Goal: Information Seeking & Learning: Learn about a topic

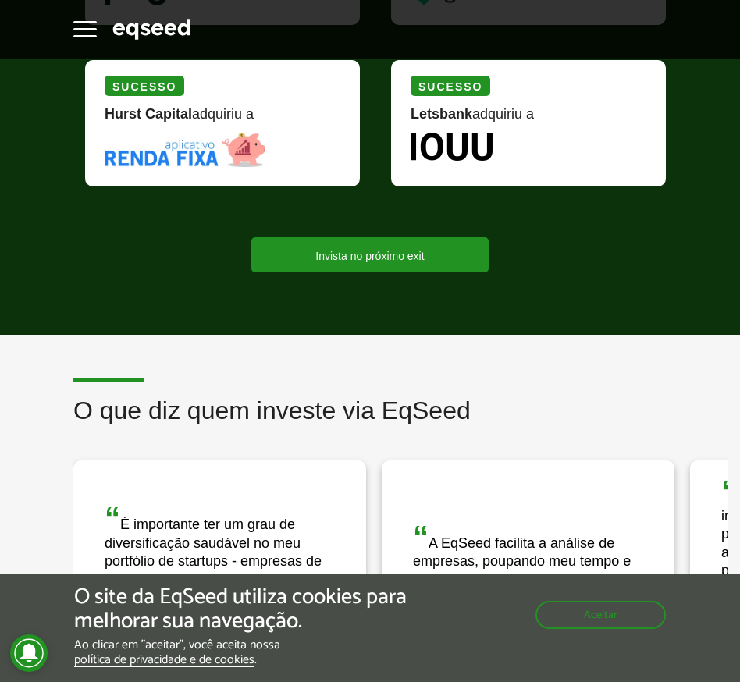
scroll to position [1780, 0]
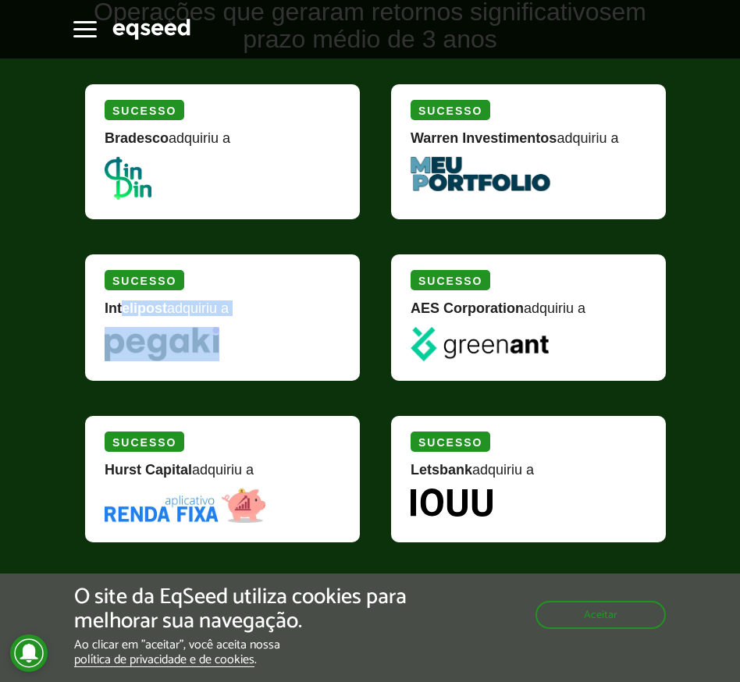
drag, startPoint x: 126, startPoint y: 314, endPoint x: 194, endPoint y: 344, distance: 74.4
click at [194, 344] on div "Sucesso Intelipost adquiriu a" at bounding box center [222, 317] width 275 height 126
click at [194, 344] on img at bounding box center [162, 344] width 115 height 34
click at [125, 167] on img at bounding box center [128, 178] width 47 height 43
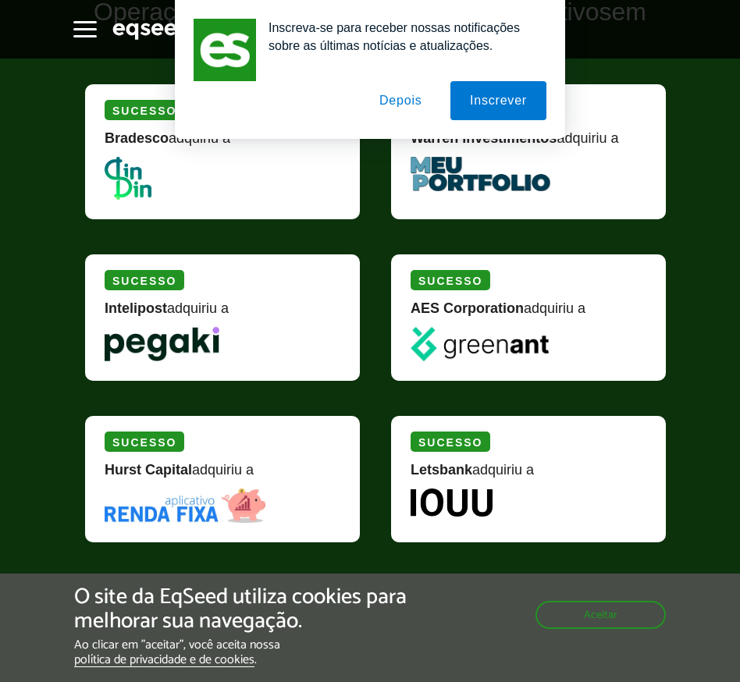
click at [391, 379] on div "Sucesso AES Corporation adquiriu a" at bounding box center [532, 328] width 306 height 162
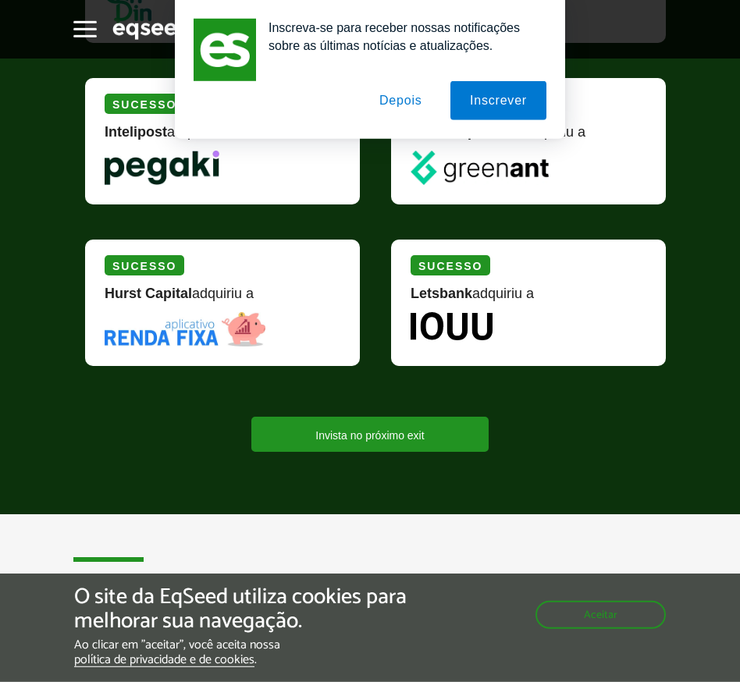
scroll to position [1958, 0]
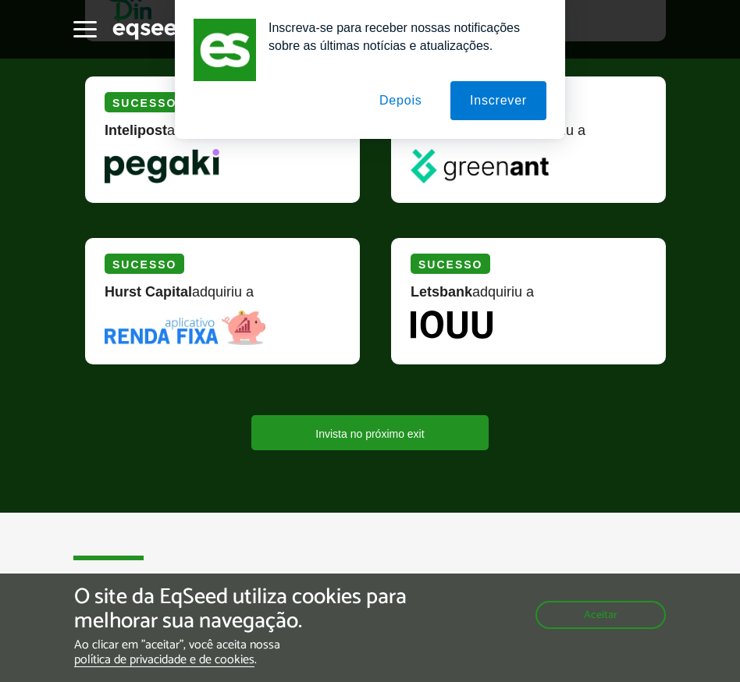
click at [406, 95] on button "Depois" at bounding box center [401, 100] width 82 height 39
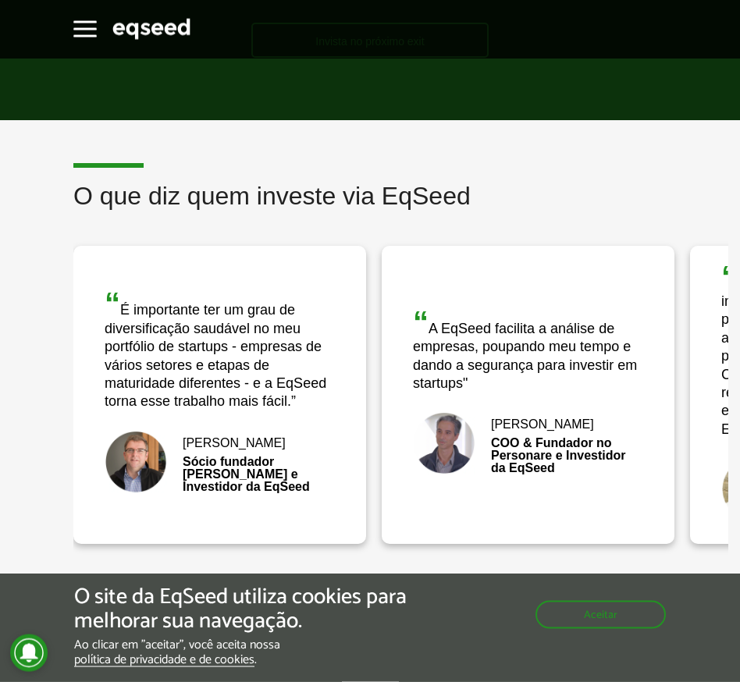
scroll to position [2314, 0]
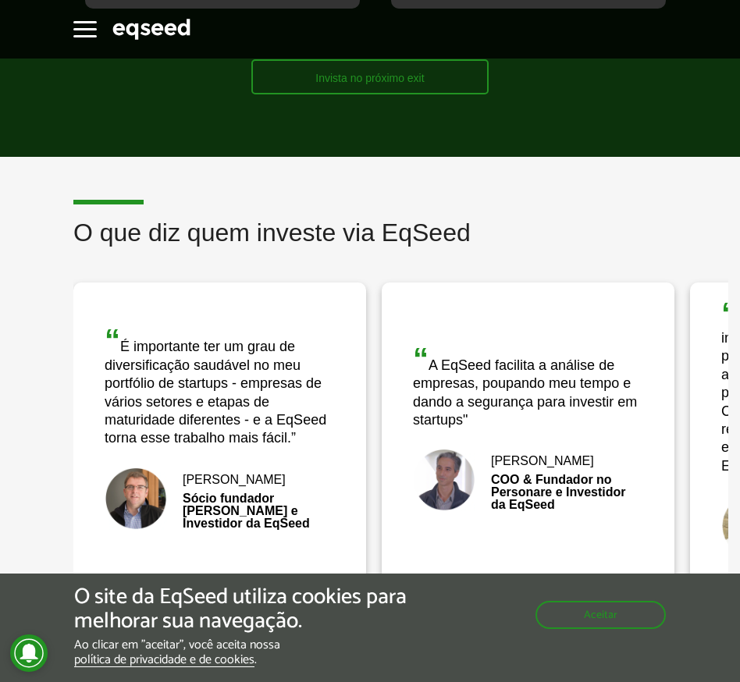
click at [430, 87] on link "Invista no próximo exit" at bounding box center [369, 76] width 237 height 35
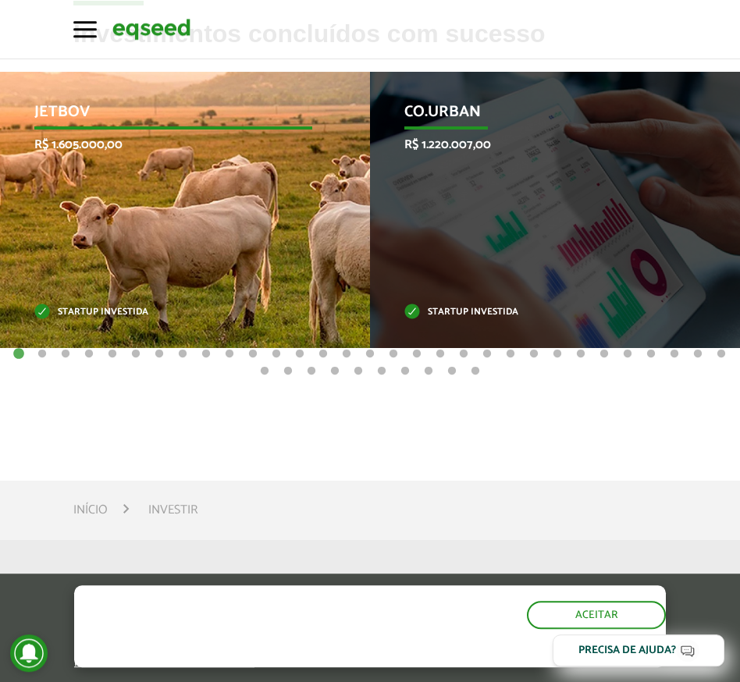
scroll to position [534, 0]
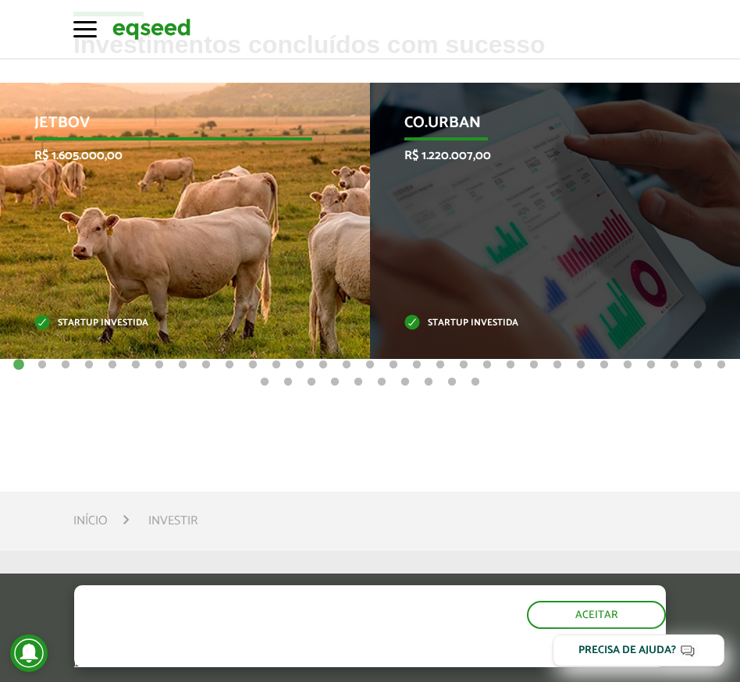
drag, startPoint x: 139, startPoint y: 166, endPoint x: 79, endPoint y: 119, distance: 76.7
click at [73, 321] on p "Startup investida" at bounding box center [172, 323] width 277 height 9
drag, startPoint x: 275, startPoint y: 301, endPoint x: 156, endPoint y: 304, distance: 118.7
click at [156, 304] on div "JetBov R$ 1.605.000,00 Startup investida" at bounding box center [173, 221] width 347 height 276
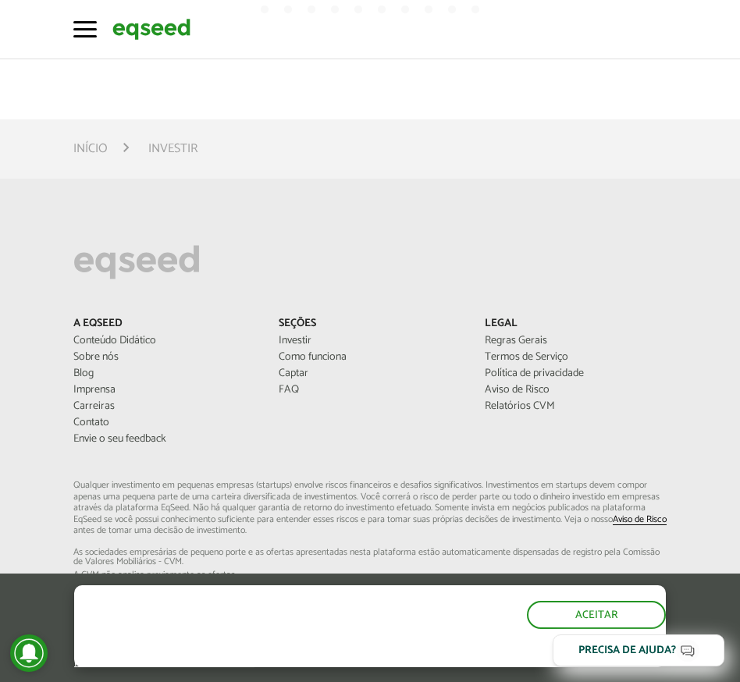
scroll to position [0, 0]
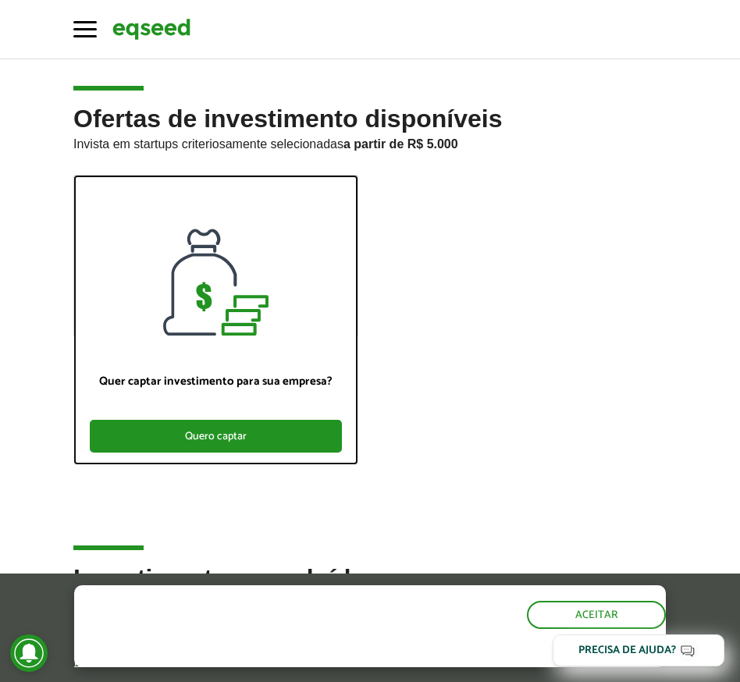
click at [259, 442] on div "Quero captar" at bounding box center [216, 436] width 252 height 33
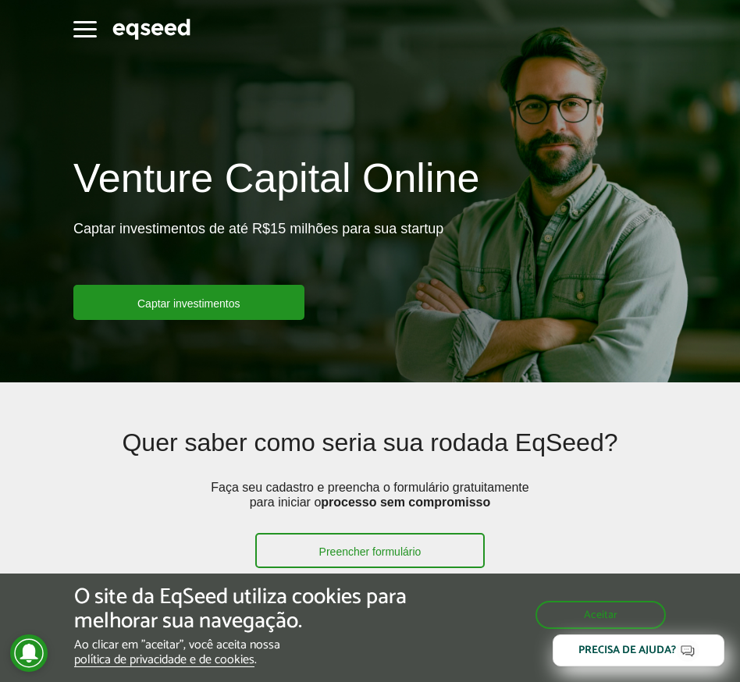
click at [454, 304] on article "Venture Capital Online Captar investimentos de até R$15 milhões para sua startu…" at bounding box center [370, 191] width 740 height 382
click at [589, 304] on button "Aceitar" at bounding box center [602, 613] width 127 height 25
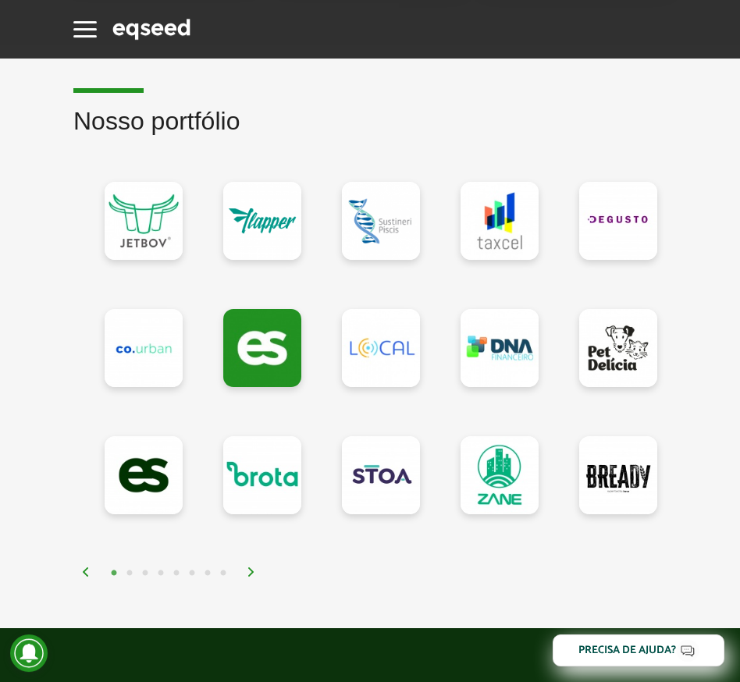
scroll to position [1780, 0]
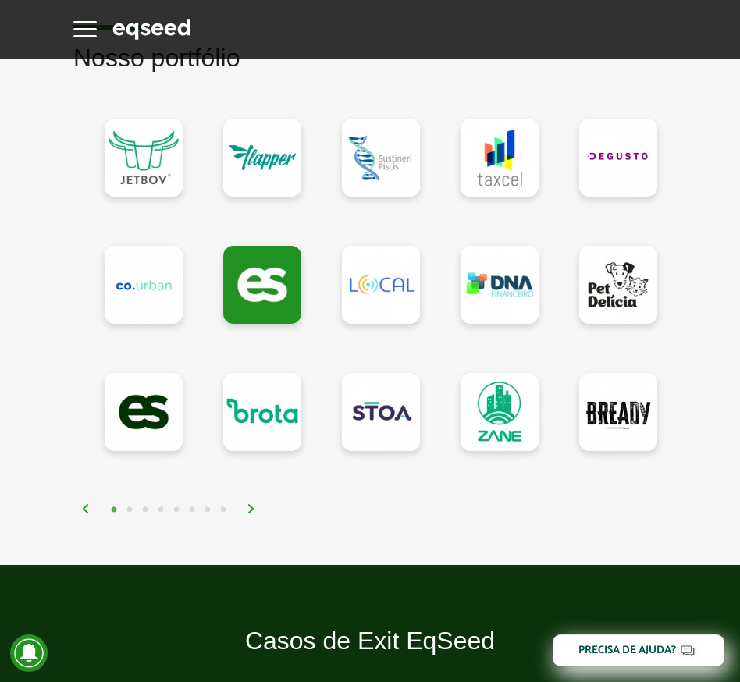
click at [254, 304] on div "1 2 3 4 5 6 7 8" at bounding box center [373, 509] width 585 height 18
click at [248, 304] on img at bounding box center [251, 508] width 9 height 9
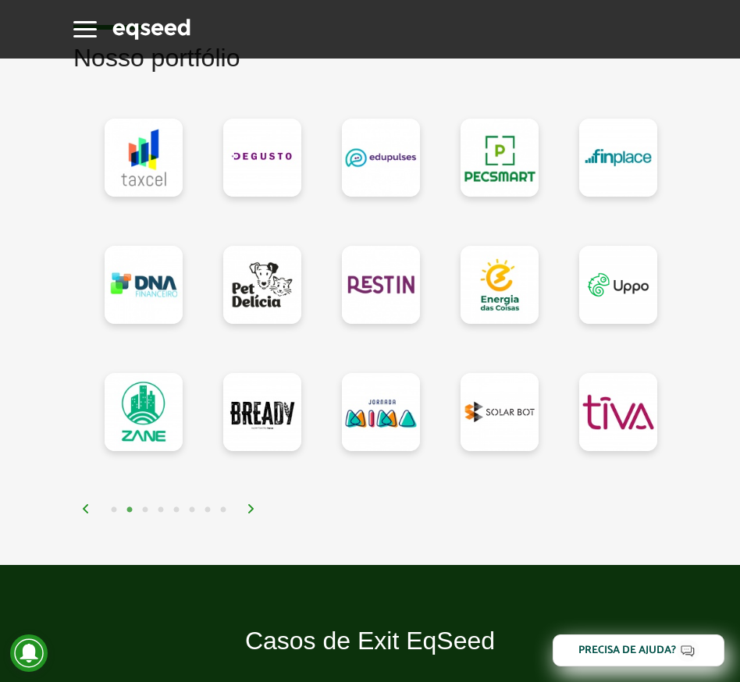
click at [250, 304] on img at bounding box center [251, 508] width 9 height 9
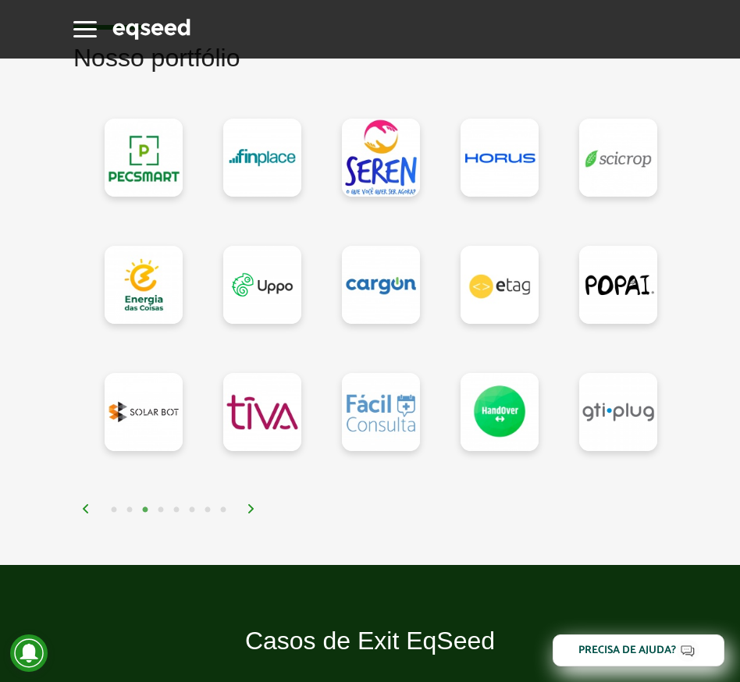
click at [251, 304] on img at bounding box center [251, 508] width 9 height 9
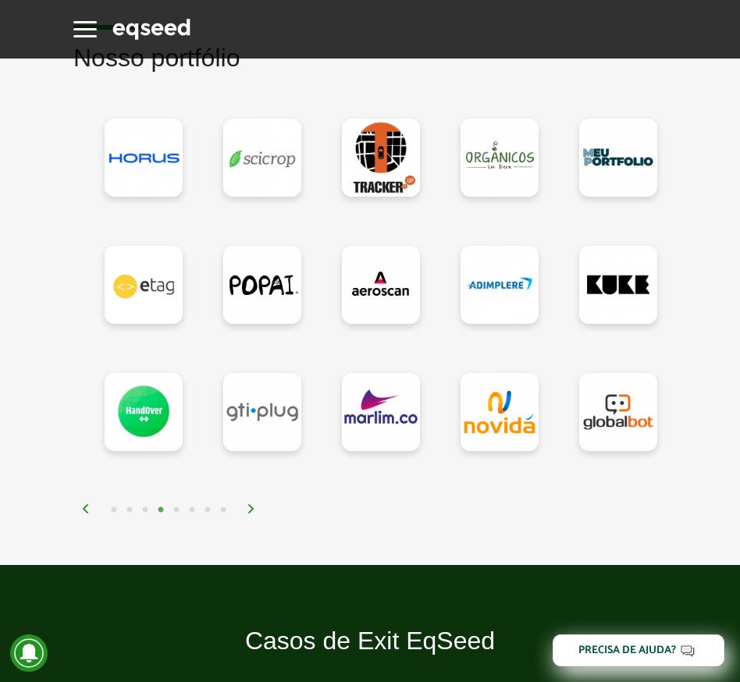
click at [251, 304] on img at bounding box center [251, 508] width 9 height 9
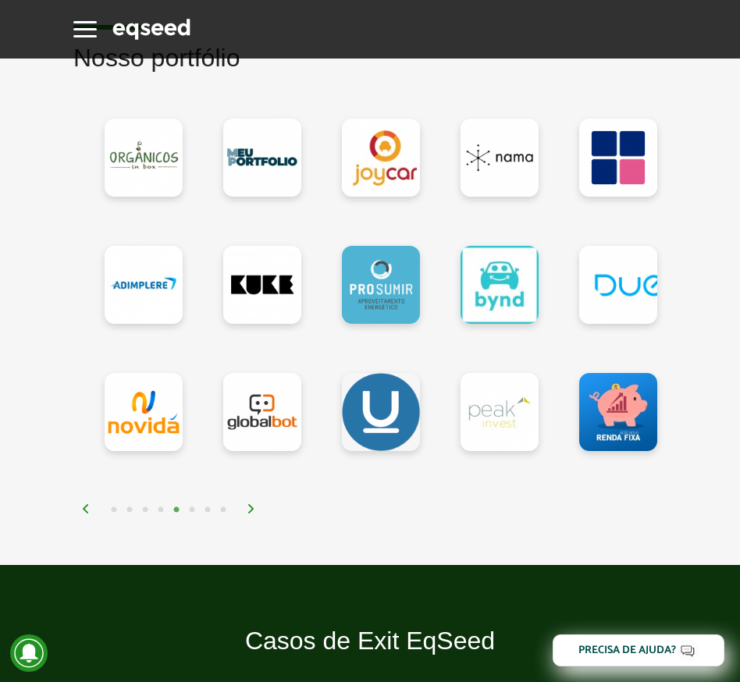
click at [249, 304] on img at bounding box center [251, 508] width 9 height 9
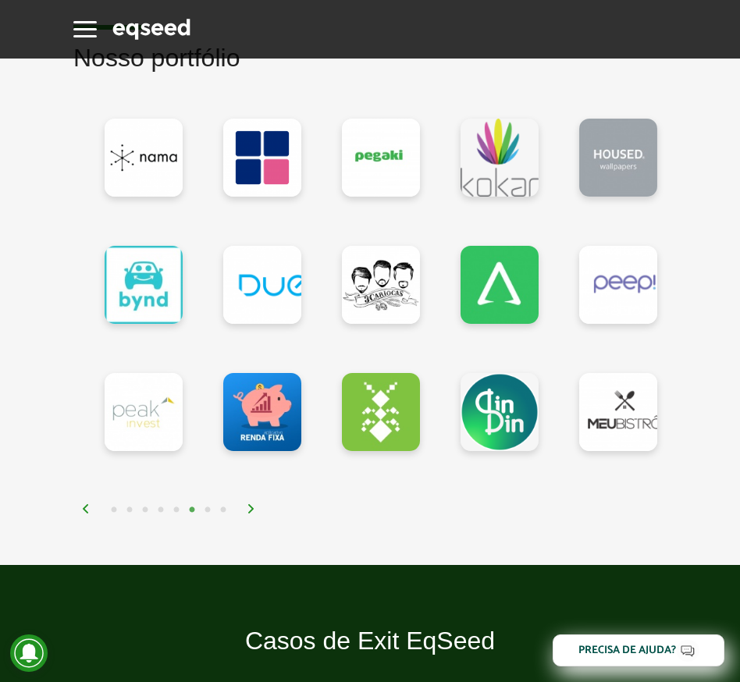
click at [247, 304] on div "1 2 3 4 5 6 7 8" at bounding box center [373, 509] width 585 height 18
click at [254, 304] on img at bounding box center [251, 508] width 9 height 9
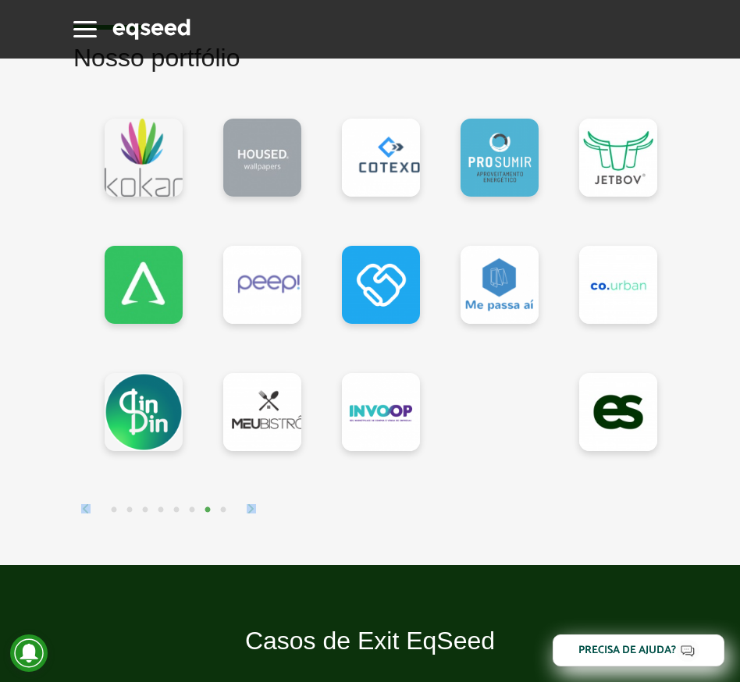
click at [254, 304] on img at bounding box center [251, 508] width 9 height 9
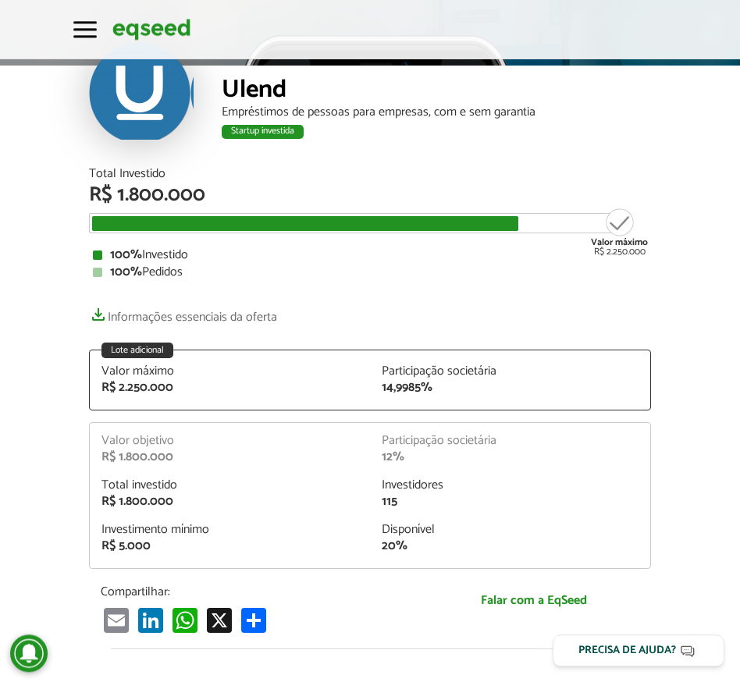
scroll to position [89, 0]
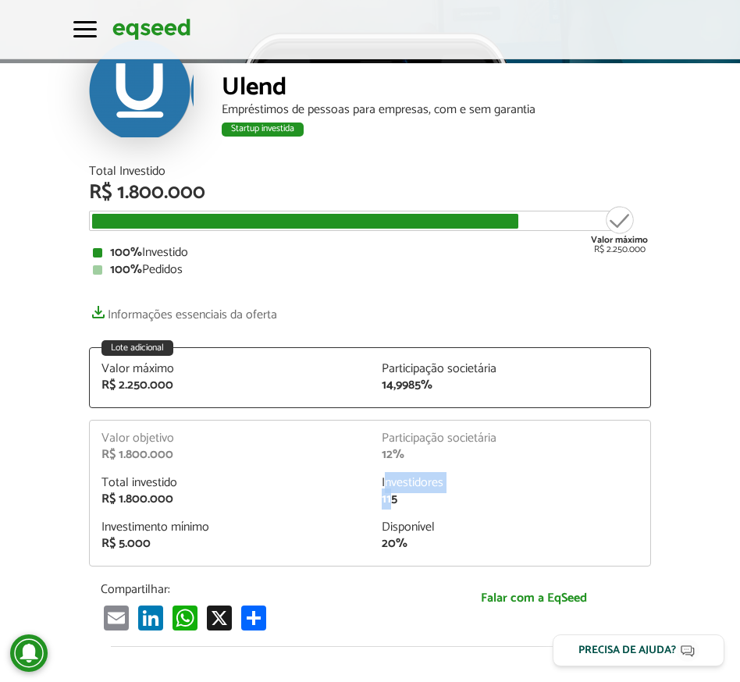
drag, startPoint x: 388, startPoint y: 498, endPoint x: 388, endPoint y: 480, distance: 18.0
click at [388, 480] on div "Investidores 115" at bounding box center [510, 491] width 280 height 29
drag, startPoint x: 394, startPoint y: 364, endPoint x: 461, endPoint y: 392, distance: 72.8
click at [461, 392] on div "Valor máximo R$ 2.250.000 Participação societária 14,9985%" at bounding box center [370, 385] width 560 height 44
click at [458, 393] on div "Valor máximo R$ 2.250.000 Participação societária 14,9985%" at bounding box center [370, 385] width 560 height 44
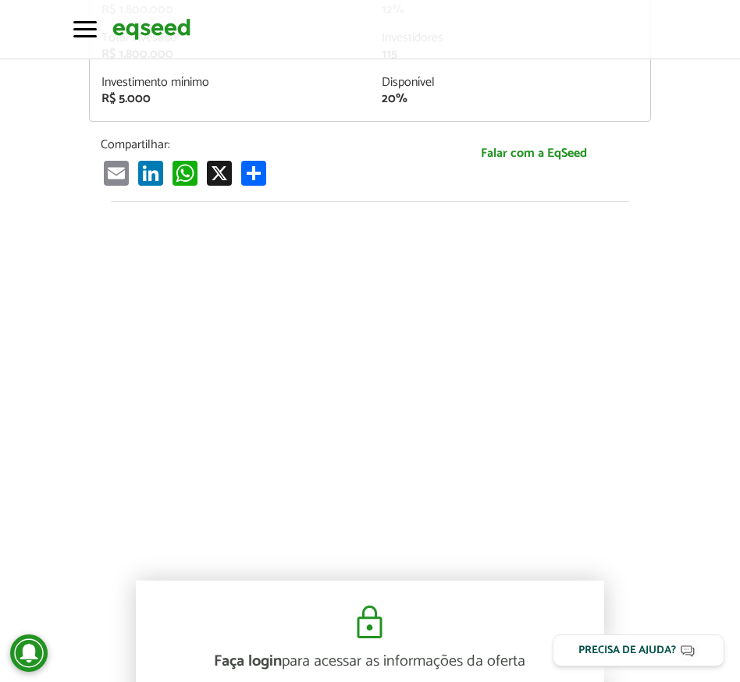
scroll to position [0, 0]
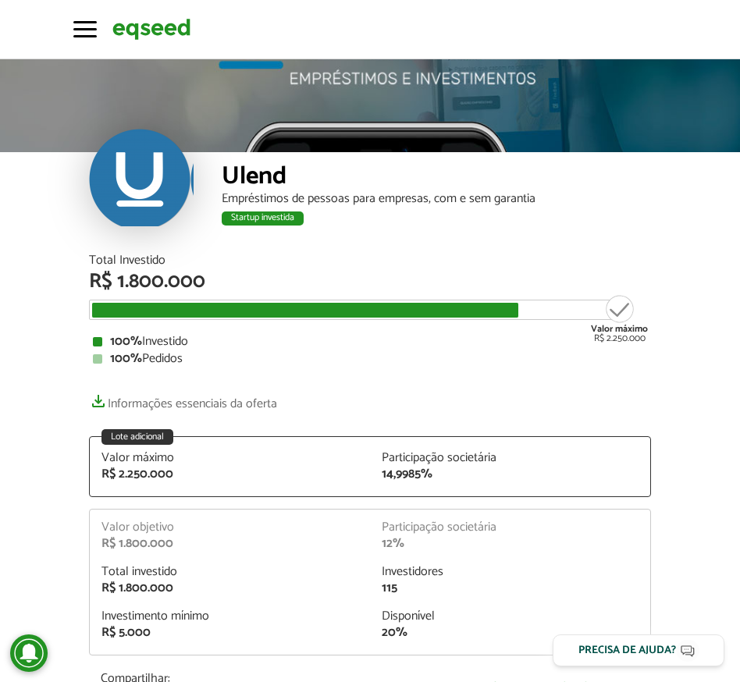
click at [242, 176] on div "Ulend" at bounding box center [436, 178] width 429 height 29
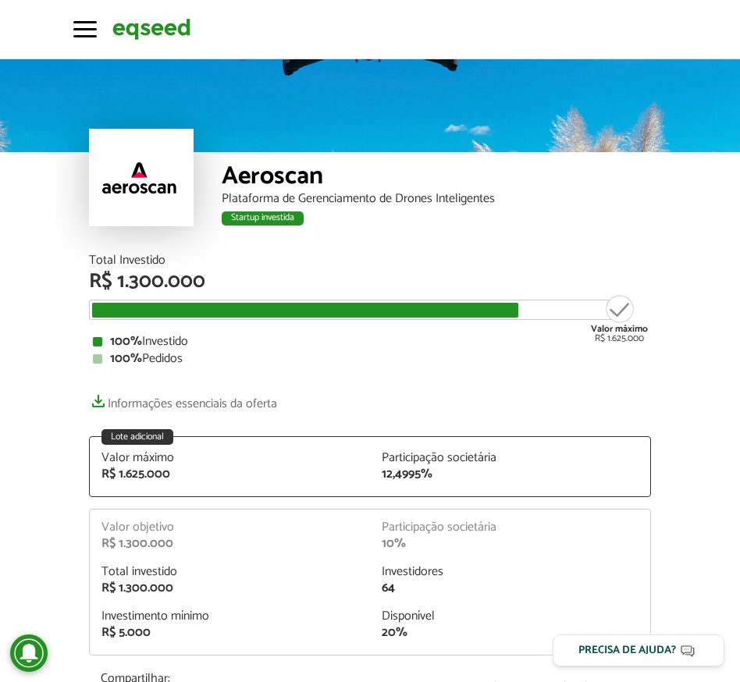
click at [254, 180] on div "Aeroscan" at bounding box center [436, 178] width 429 height 29
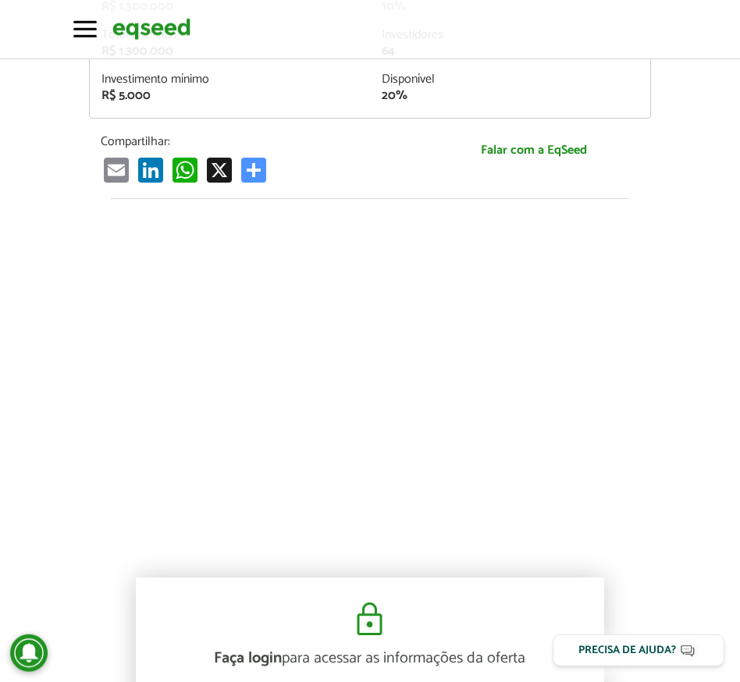
scroll to position [623, 0]
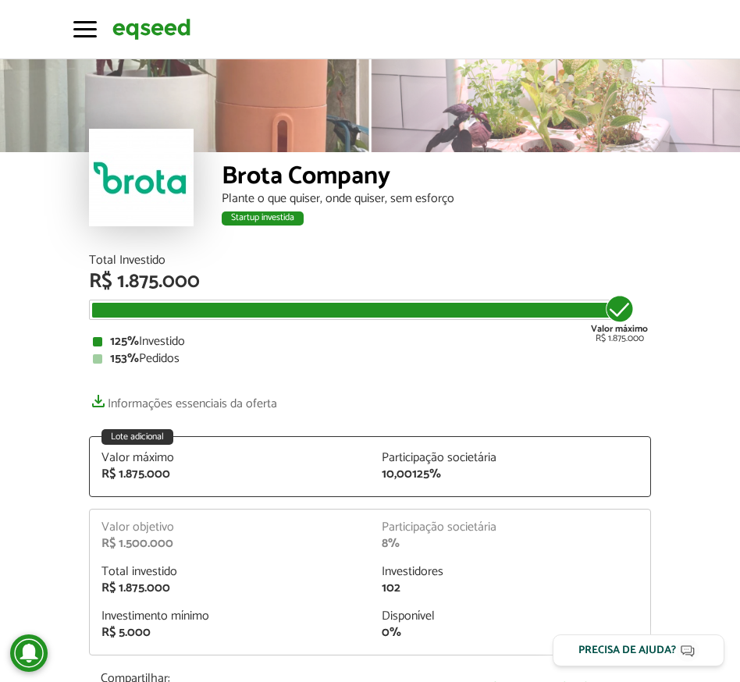
click at [258, 176] on div "Brota Company" at bounding box center [436, 178] width 429 height 29
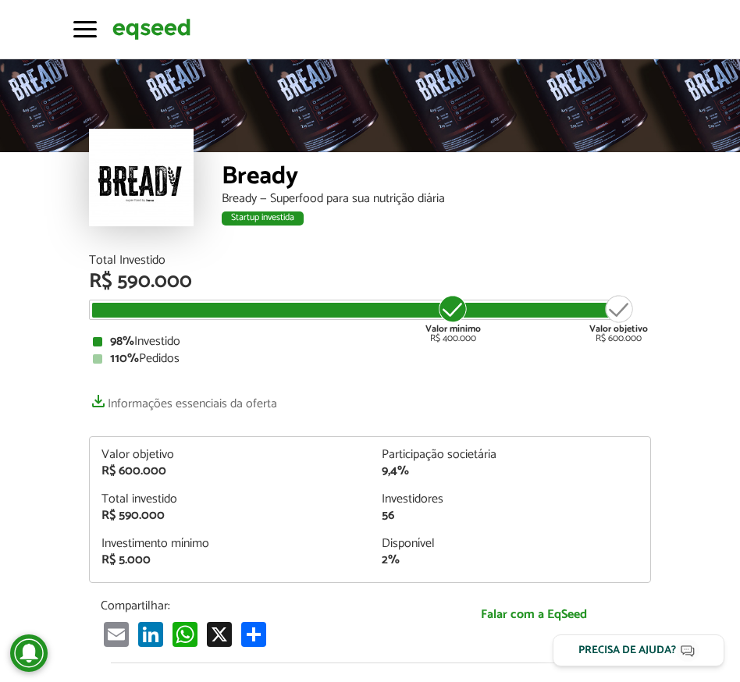
click at [240, 164] on div "Bready" at bounding box center [436, 178] width 429 height 29
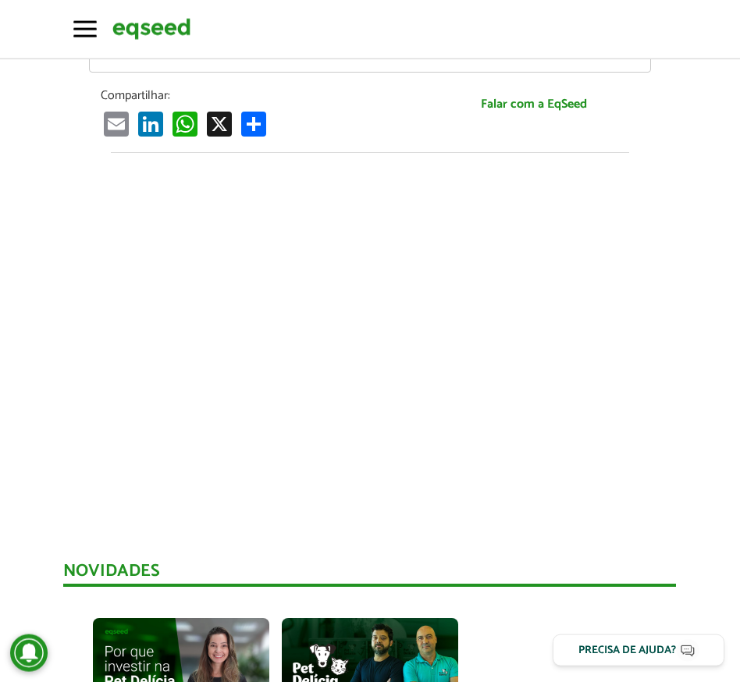
scroll to position [623, 0]
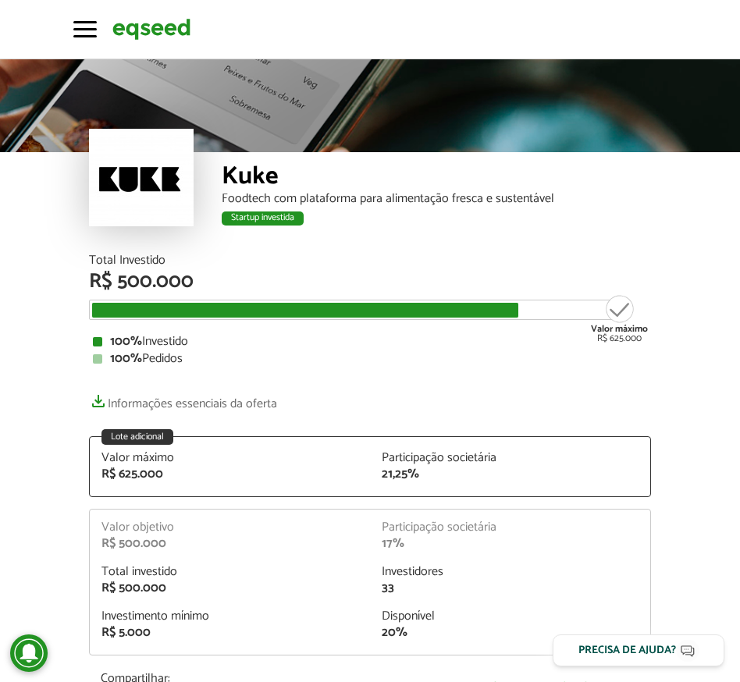
click at [240, 164] on div "Kuke" at bounding box center [436, 178] width 429 height 29
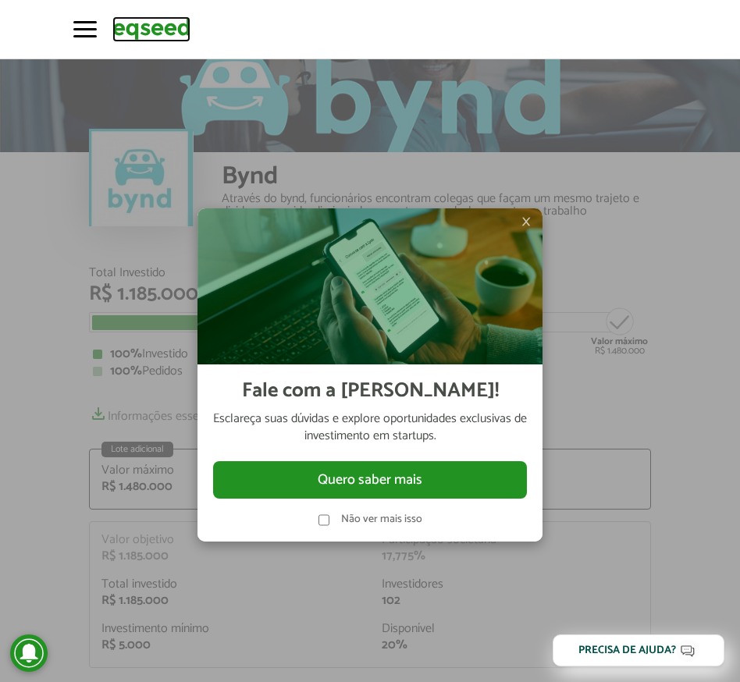
click at [152, 37] on img at bounding box center [151, 29] width 78 height 26
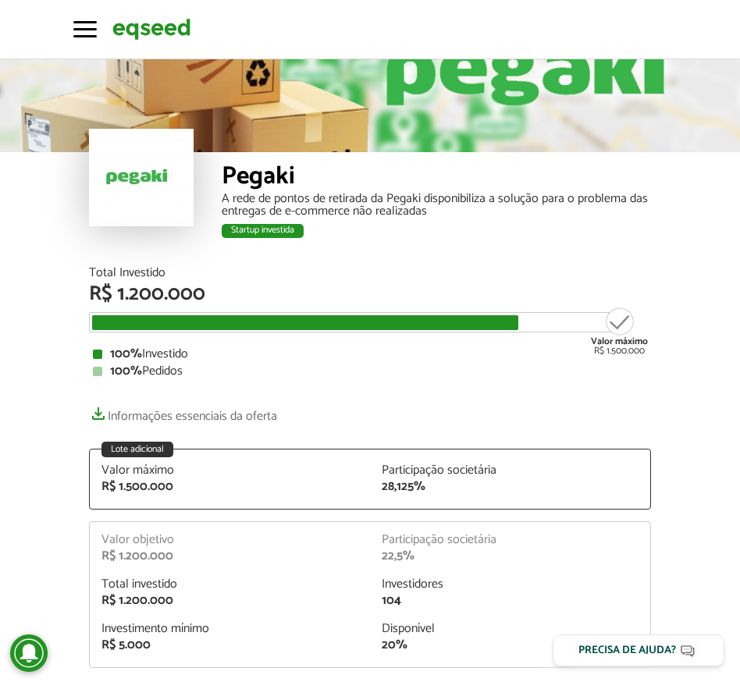
click at [268, 187] on div "Pegaki" at bounding box center [436, 178] width 429 height 29
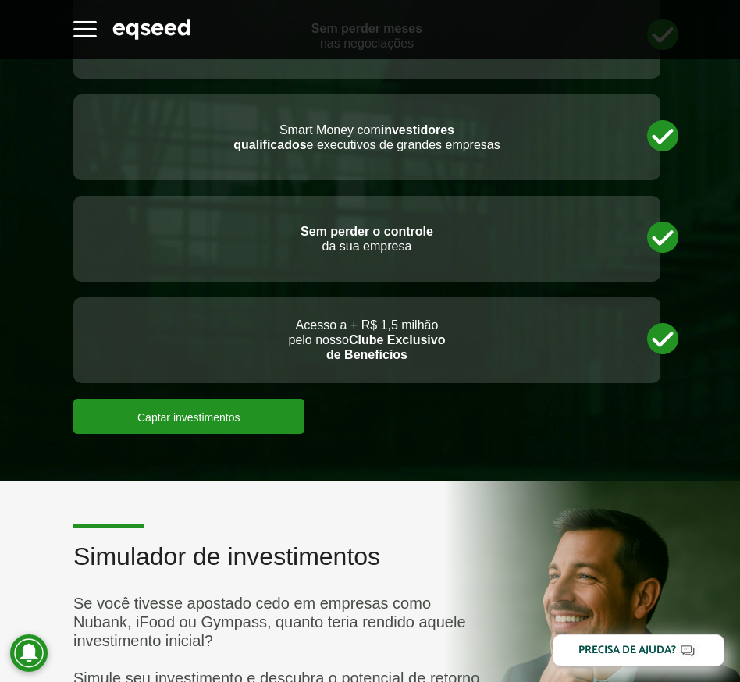
scroll to position [3751, 0]
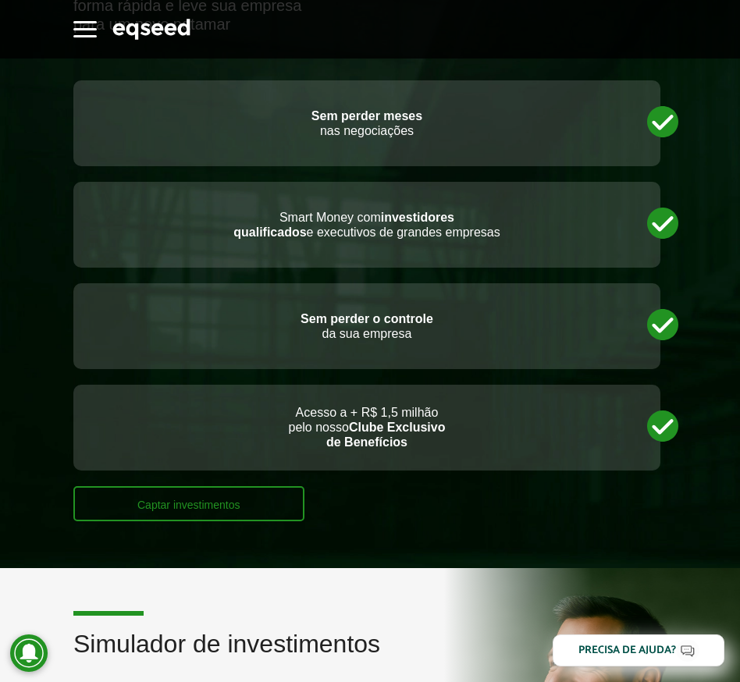
click at [205, 521] on link "Captar investimentos" at bounding box center [188, 503] width 231 height 35
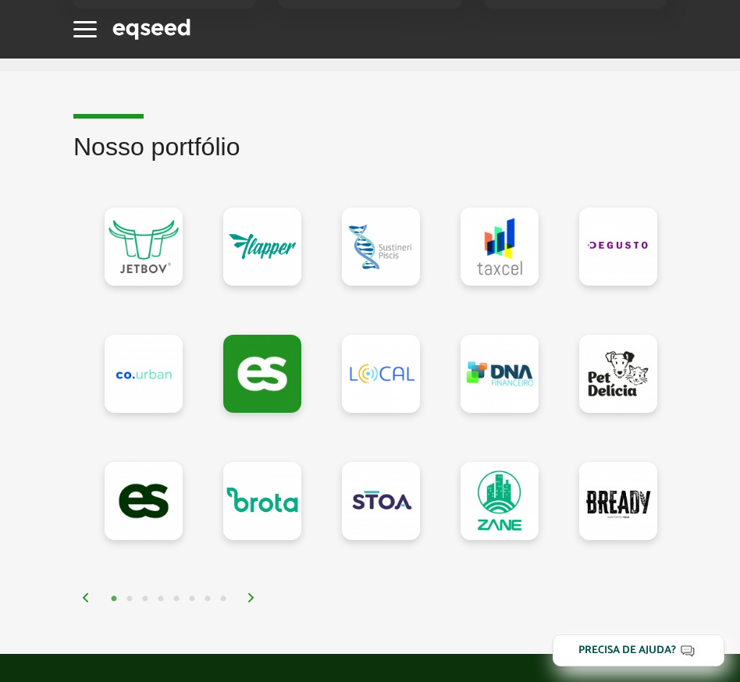
scroll to position [1691, 0]
click at [225, 607] on button "8" at bounding box center [223, 600] width 16 height 16
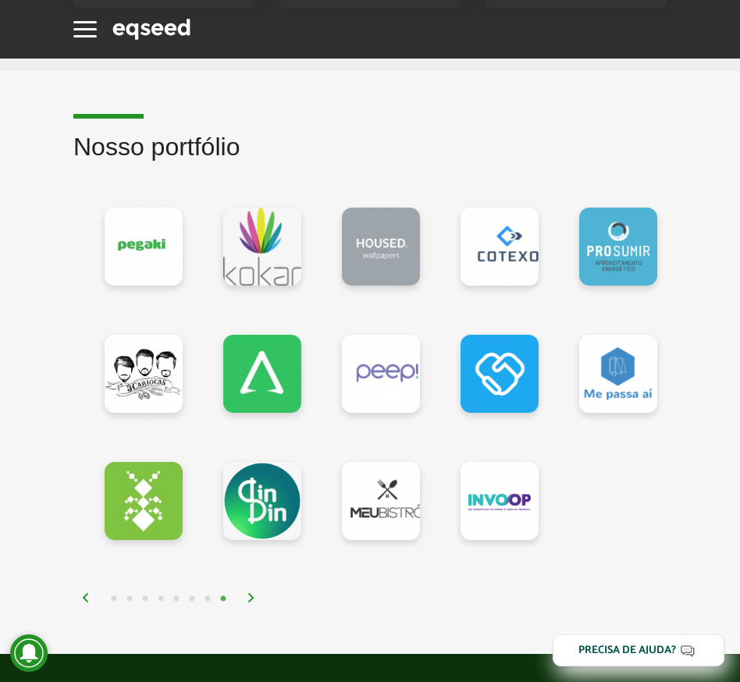
click at [80, 607] on div "1 2 3" at bounding box center [369, 395] width 593 height 423
click at [84, 603] on img at bounding box center [85, 597] width 9 height 9
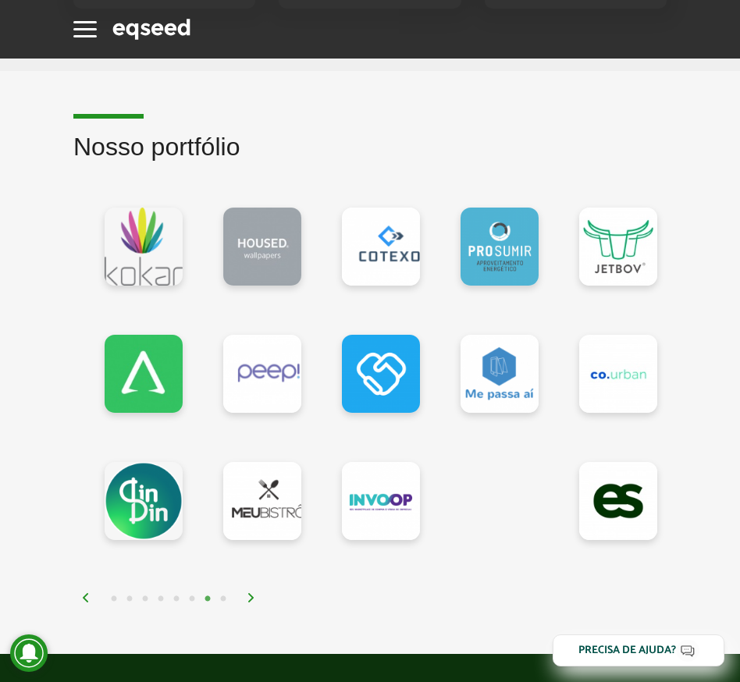
click at [84, 603] on img at bounding box center [85, 597] width 9 height 9
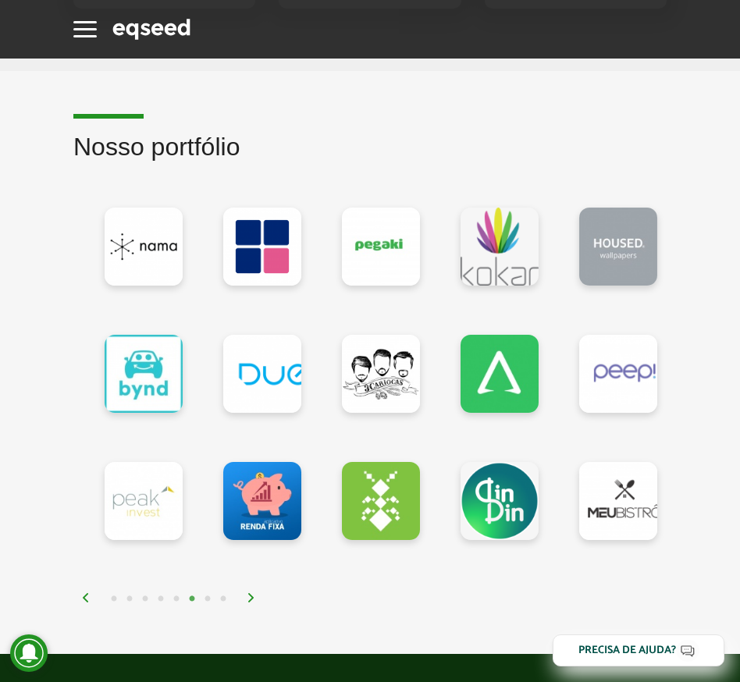
click at [84, 603] on img at bounding box center [85, 597] width 9 height 9
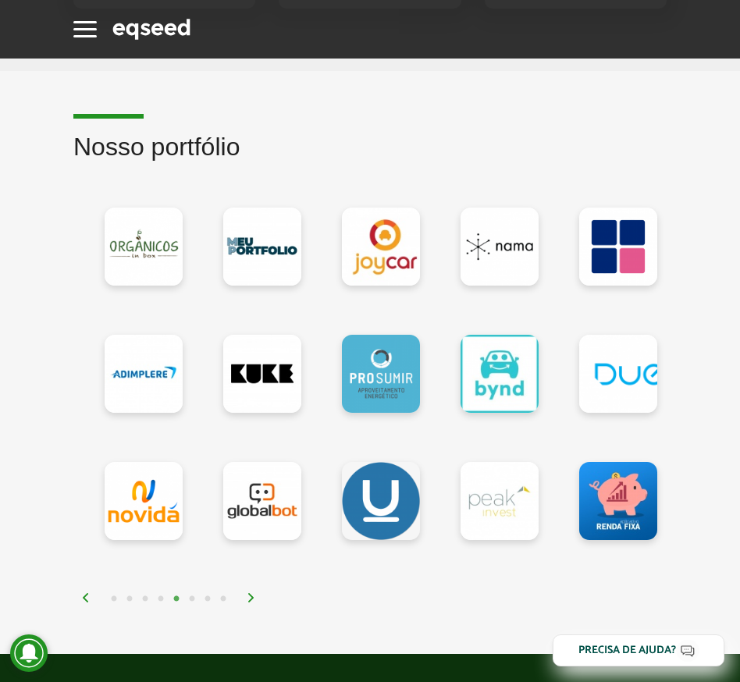
click at [84, 603] on img at bounding box center [85, 597] width 9 height 9
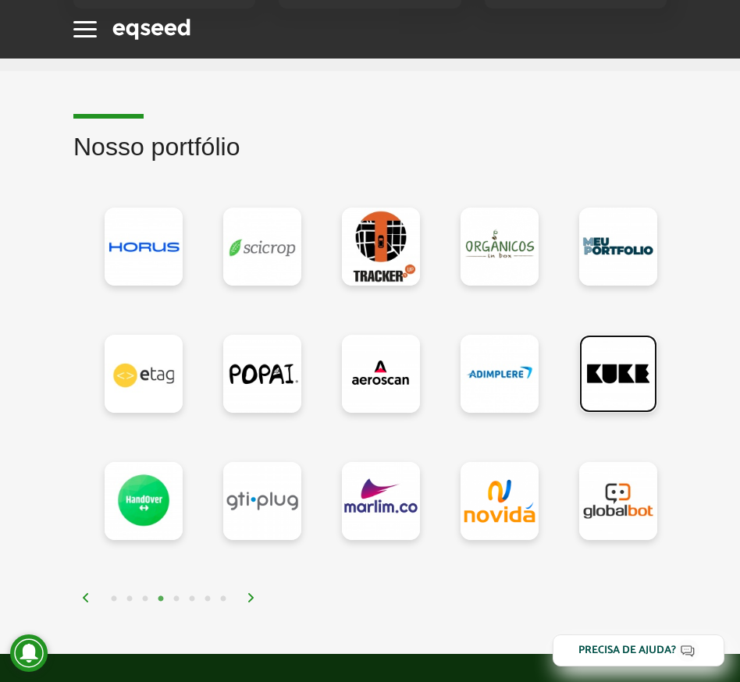
click at [627, 393] on link at bounding box center [618, 374] width 78 height 78
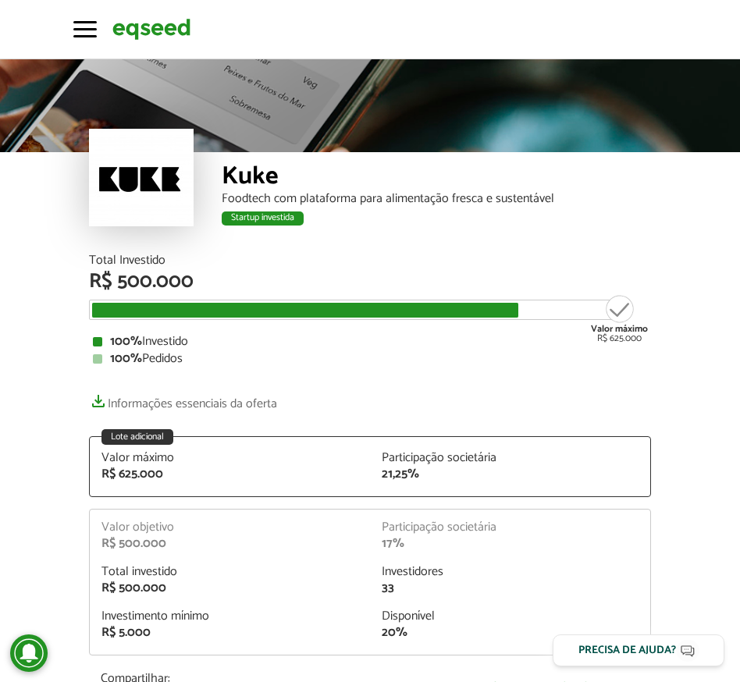
click at [617, 334] on div "Valor máximo R$ 625.000" at bounding box center [619, 318] width 57 height 50
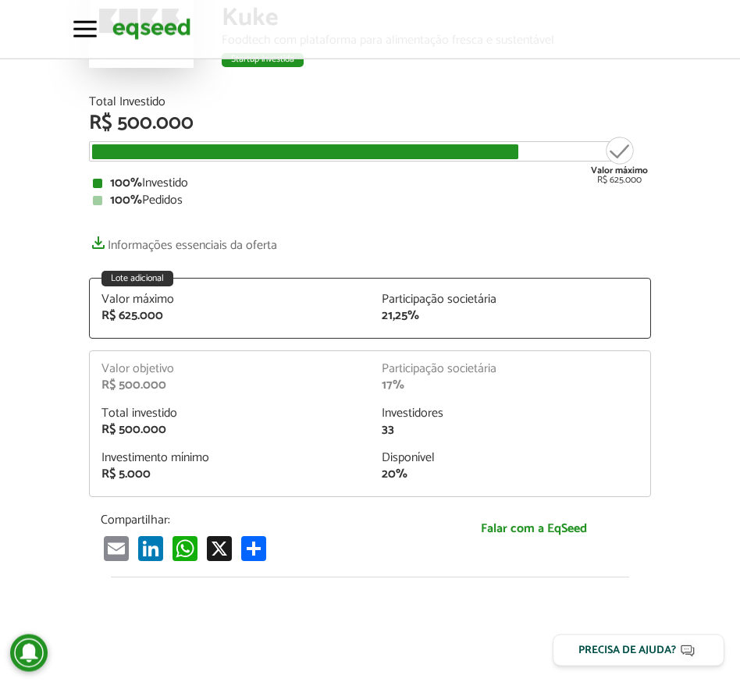
scroll to position [267, 0]
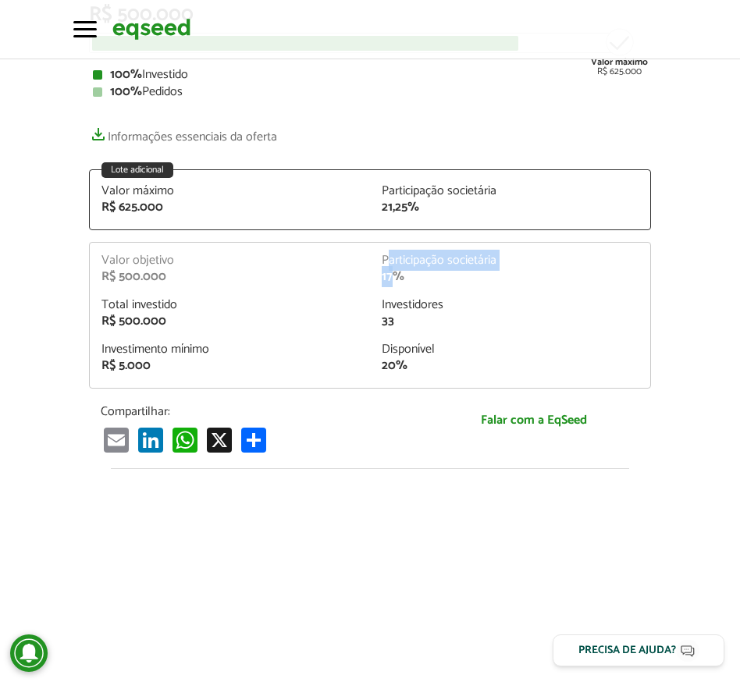
click at [392, 269] on div "Participação societária 17%" at bounding box center [510, 268] width 280 height 29
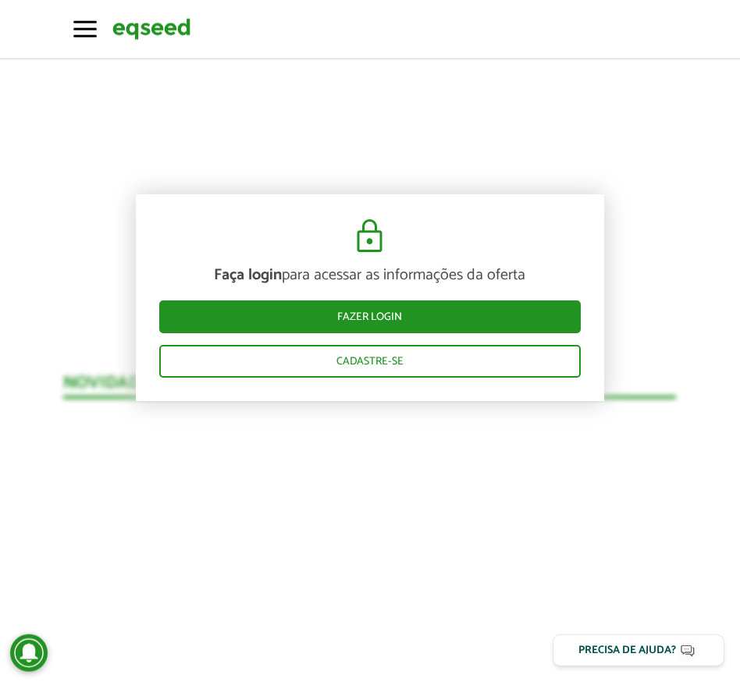
scroll to position [979, 0]
